Goal: Task Accomplishment & Management: Manage account settings

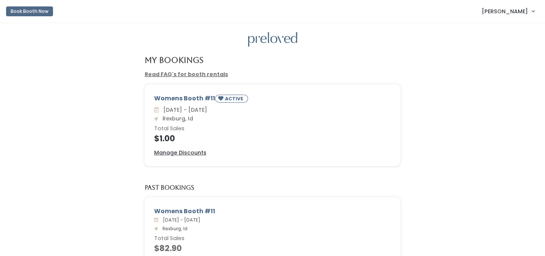
click at [177, 148] on div "Womens Booth #11 ACTIVE [DATE] - [DATE] [GEOGRAPHIC_DATA], [GEOGRAPHIC_DATA] To…" at bounding box center [272, 125] width 255 height 81
click at [176, 154] on u "Manage Discounts" at bounding box center [180, 153] width 52 height 8
